Goal: Book appointment/travel/reservation

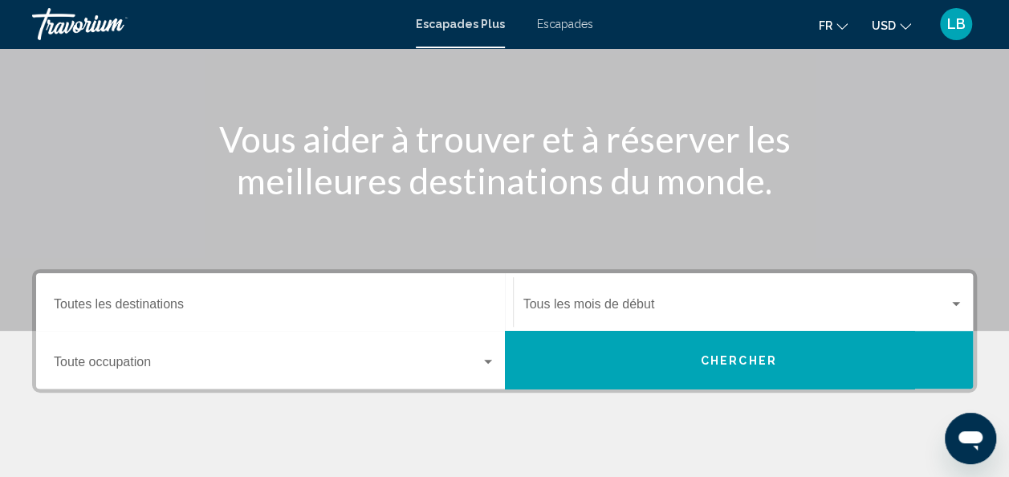
scroll to position [161, 0]
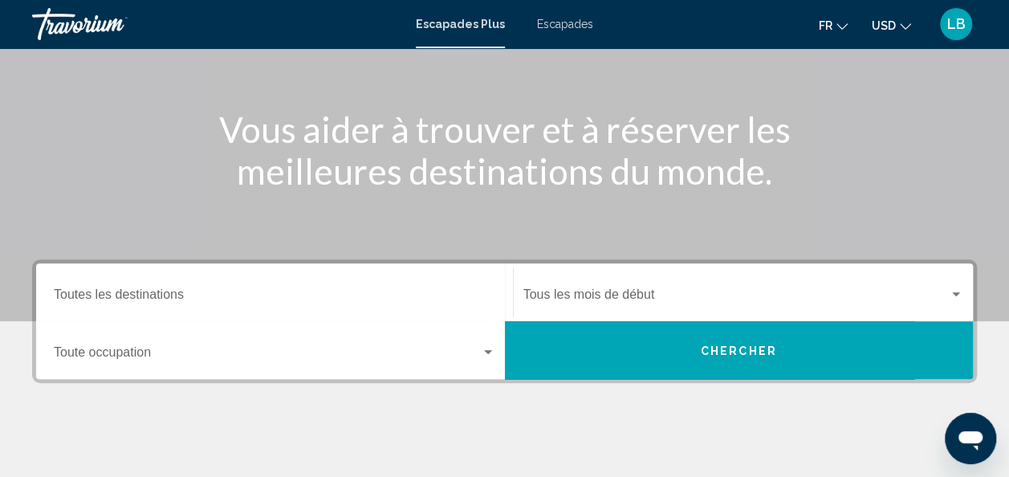
click at [893, 19] on span "USD" at bounding box center [884, 25] width 24 height 13
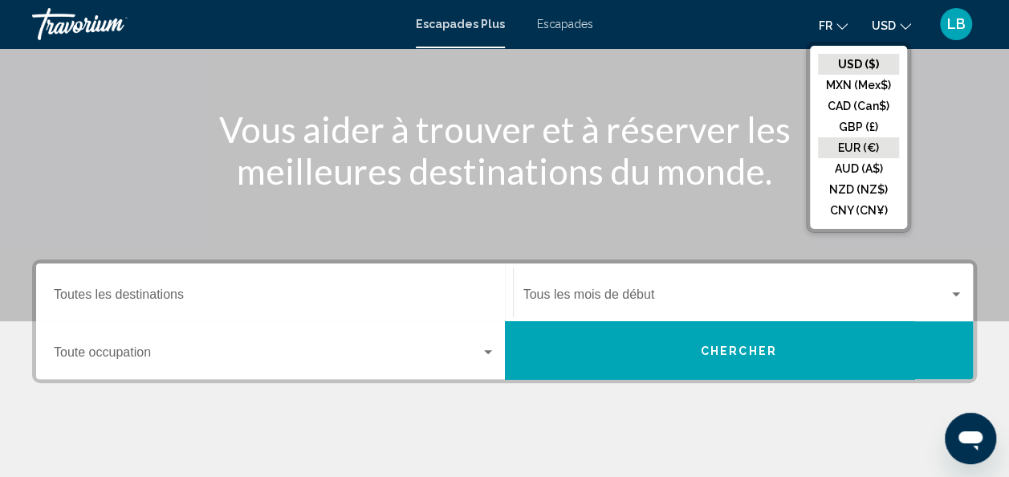
click at [861, 146] on button "EUR (€)" at bounding box center [858, 147] width 81 height 21
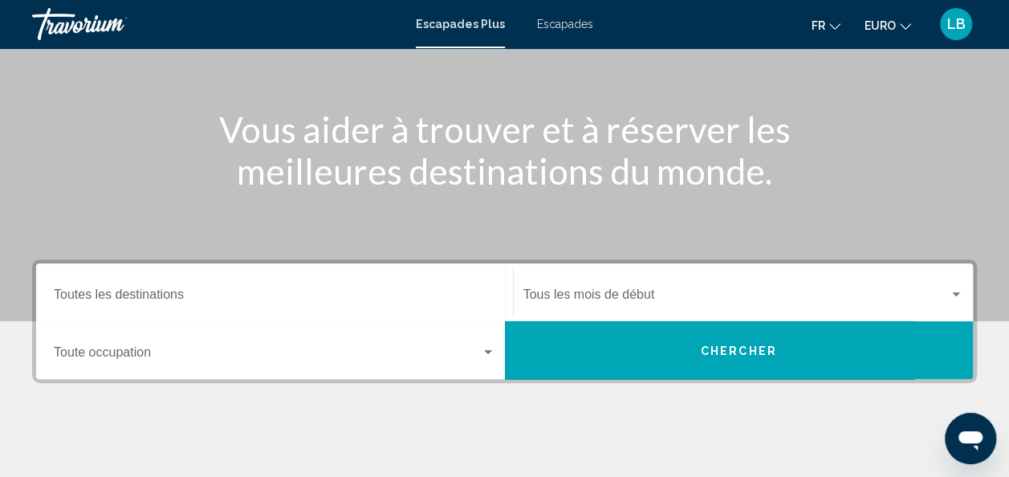
click at [152, 288] on div "Destination Toutes les destinations" at bounding box center [275, 292] width 442 height 51
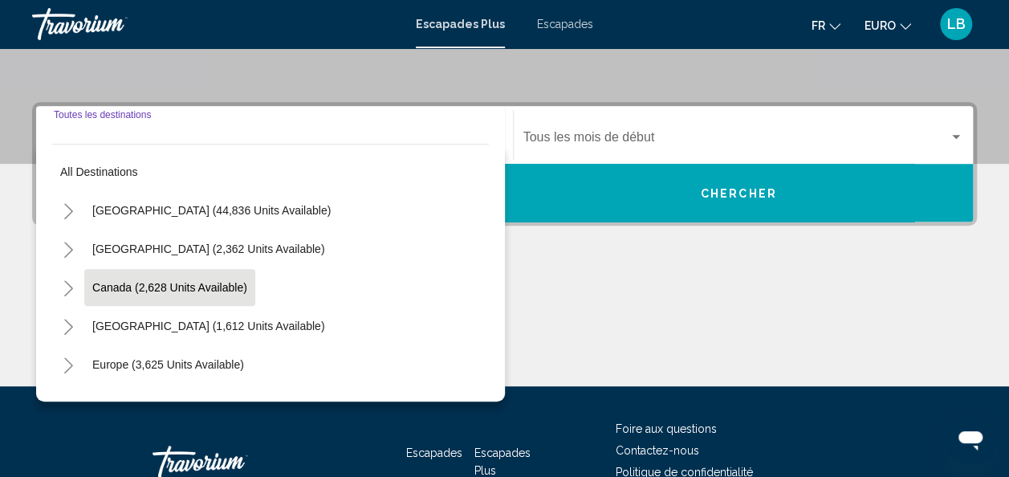
scroll to position [368, 0]
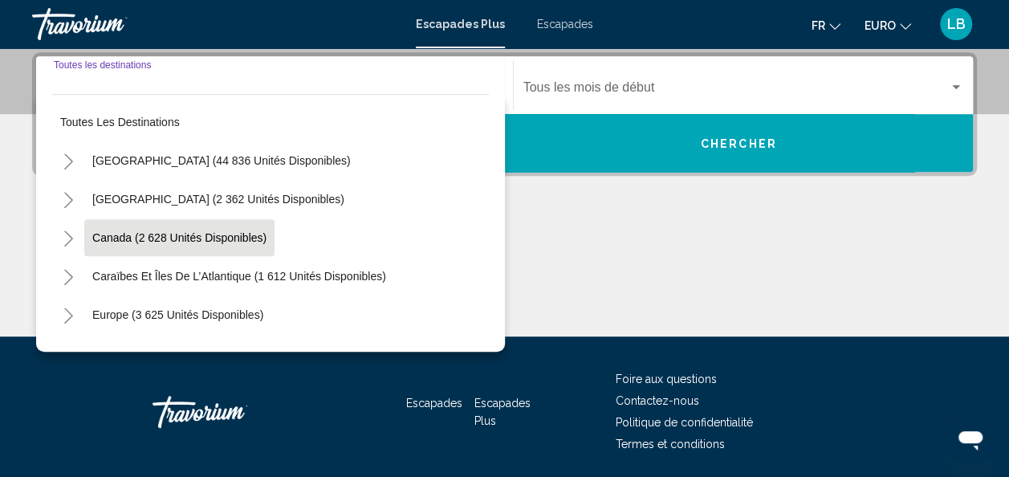
click at [243, 243] on span "Canada (2 628 unités disponibles)" at bounding box center [179, 237] width 174 height 13
type input "**********"
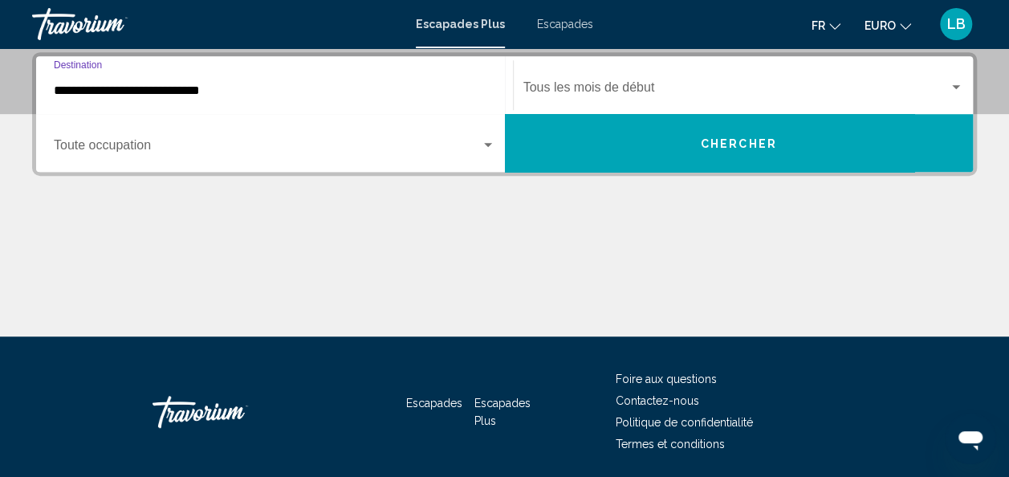
click at [673, 143] on button "Chercher" at bounding box center [739, 143] width 469 height 58
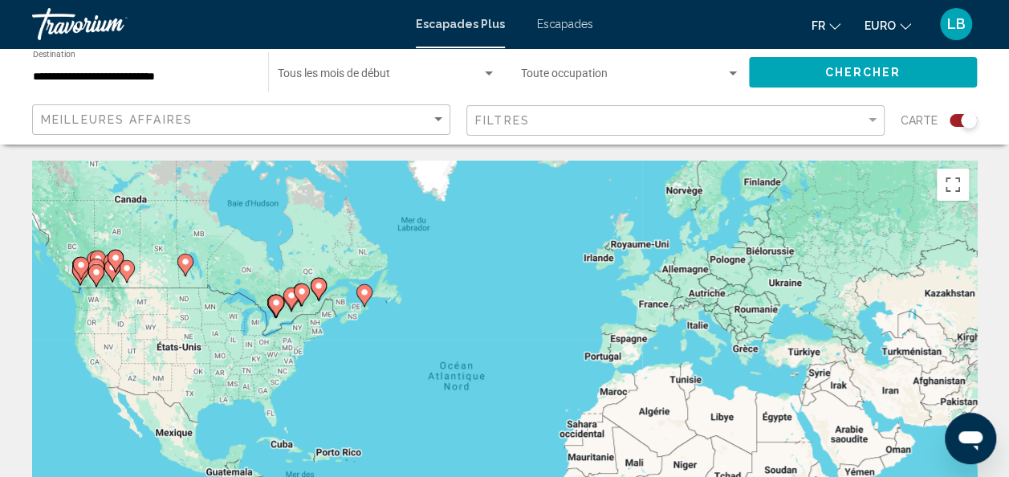
click at [367, 288] on icon "Contenu principal" at bounding box center [364, 295] width 14 height 21
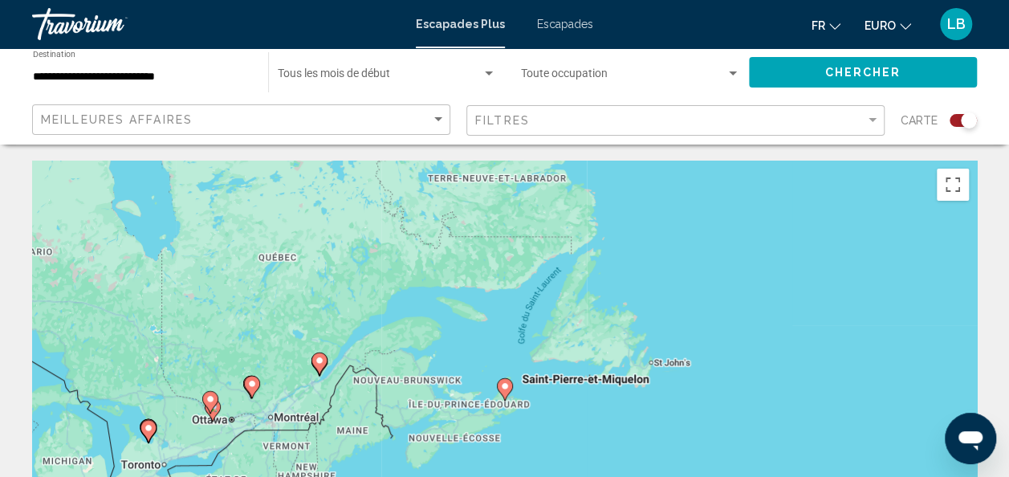
click at [498, 387] on icon "Contenu principal" at bounding box center [504, 389] width 14 height 21
type input "**********"
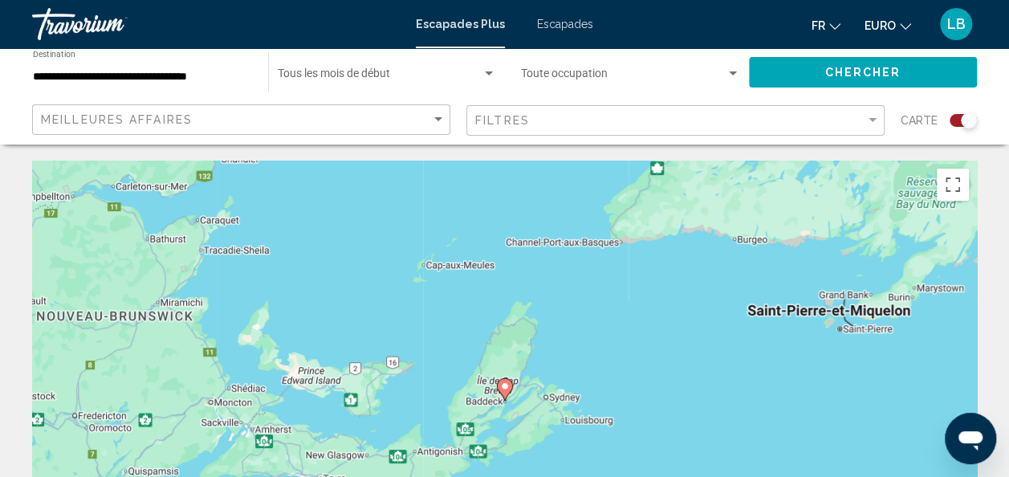
click at [506, 386] on image "Contenu principal" at bounding box center [505, 386] width 10 height 10
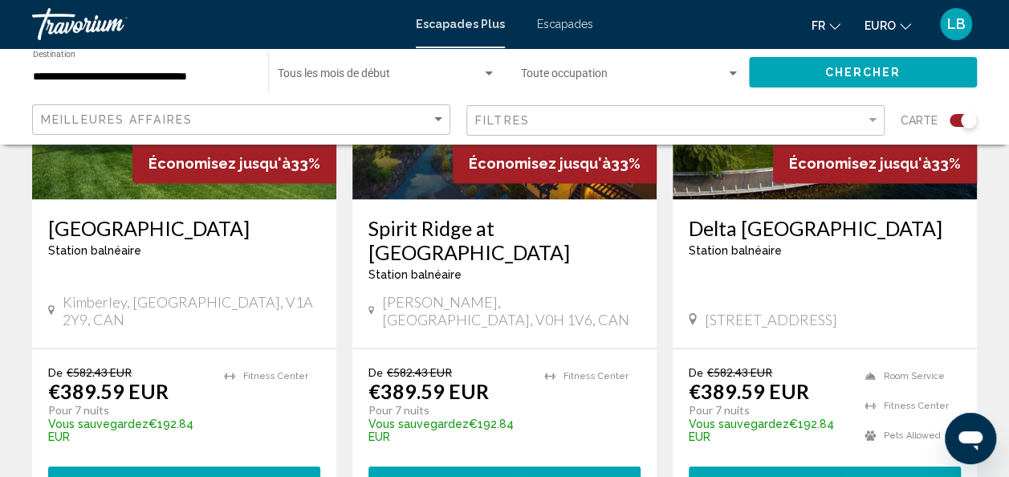
scroll to position [973, 0]
